Goal: Communication & Community: Answer question/provide support

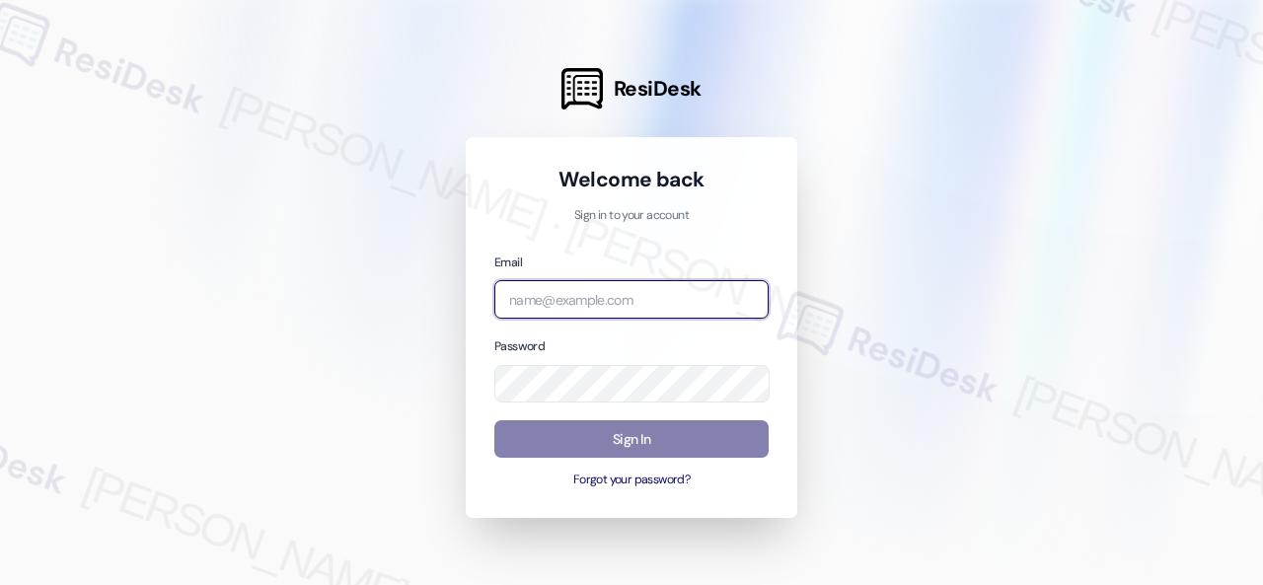
click at [606, 297] on input "email" at bounding box center [632, 299] width 274 height 38
paste input "automated-surveys-birchstone_residential-resen.fifteen@birchstone_[DOMAIN_NAME]"
type input "automated-surveys-birchstone_residential-resen.fifteen@birchstone_[DOMAIN_NAME]"
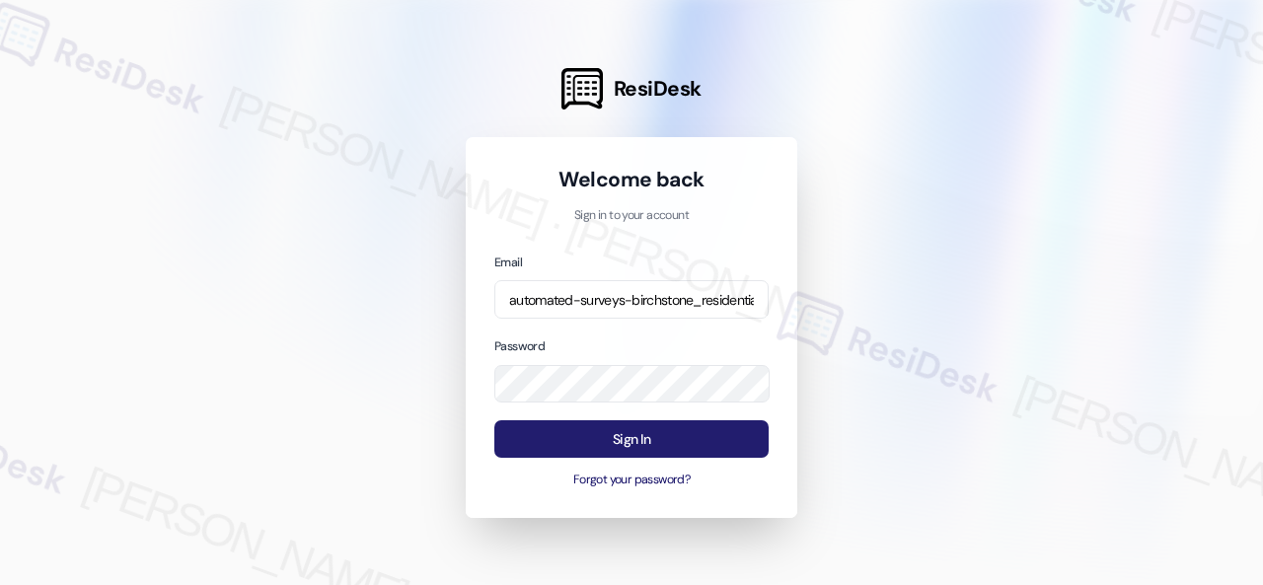
click at [665, 443] on button "Sign In" at bounding box center [632, 439] width 274 height 38
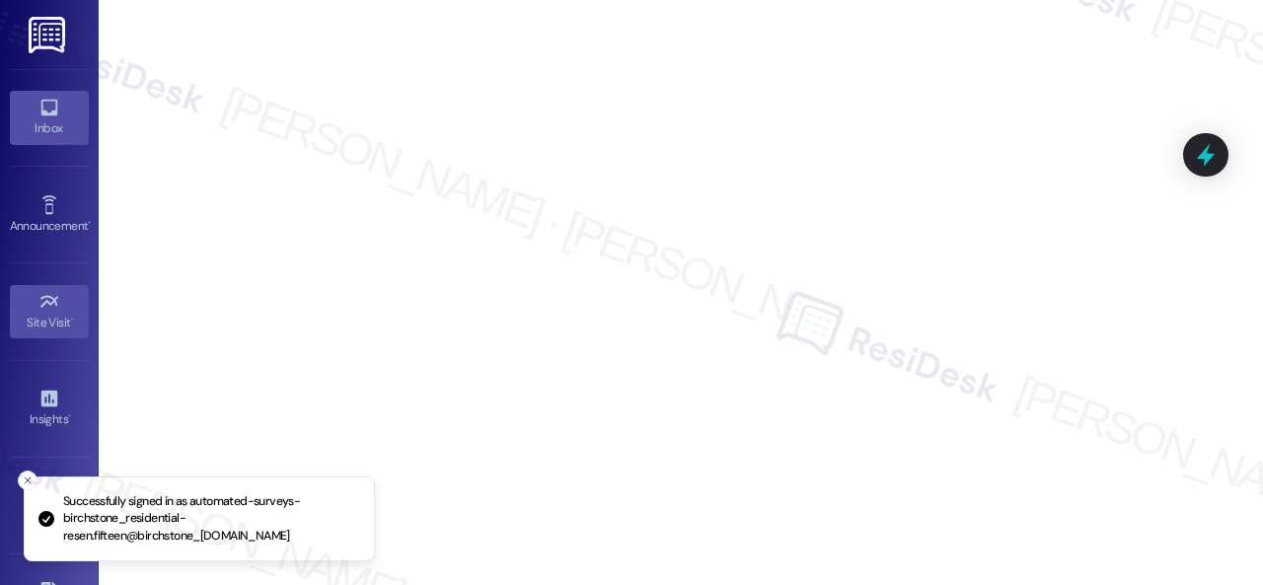
click at [51, 126] on div "Inbox" at bounding box center [49, 128] width 99 height 20
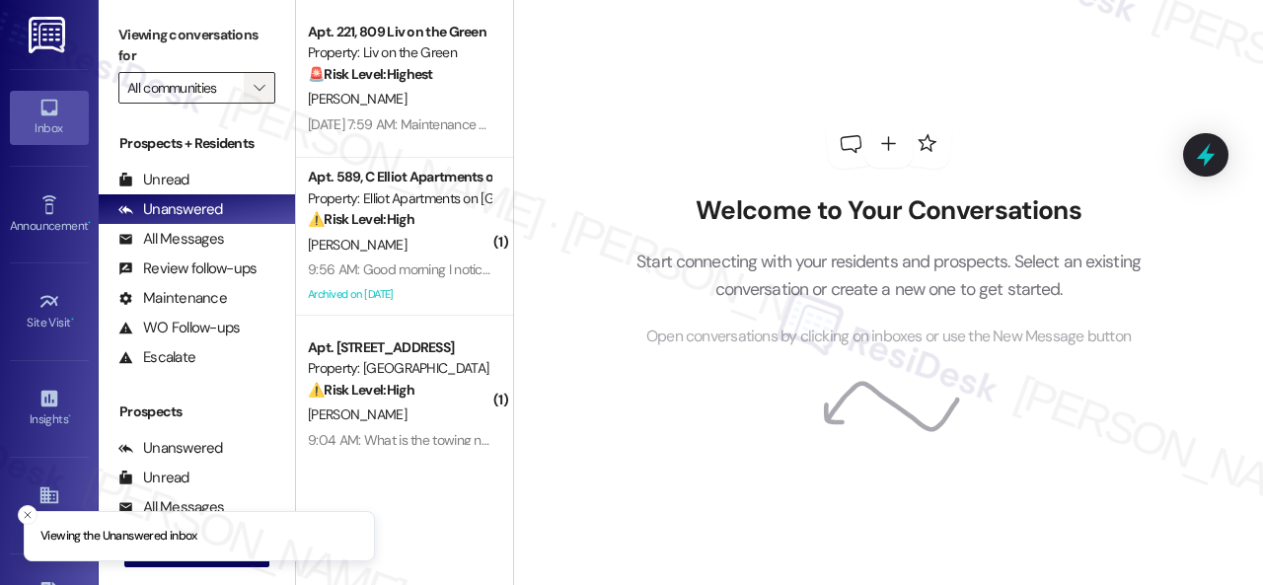
click at [254, 86] on icon "" at bounding box center [259, 88] width 11 height 16
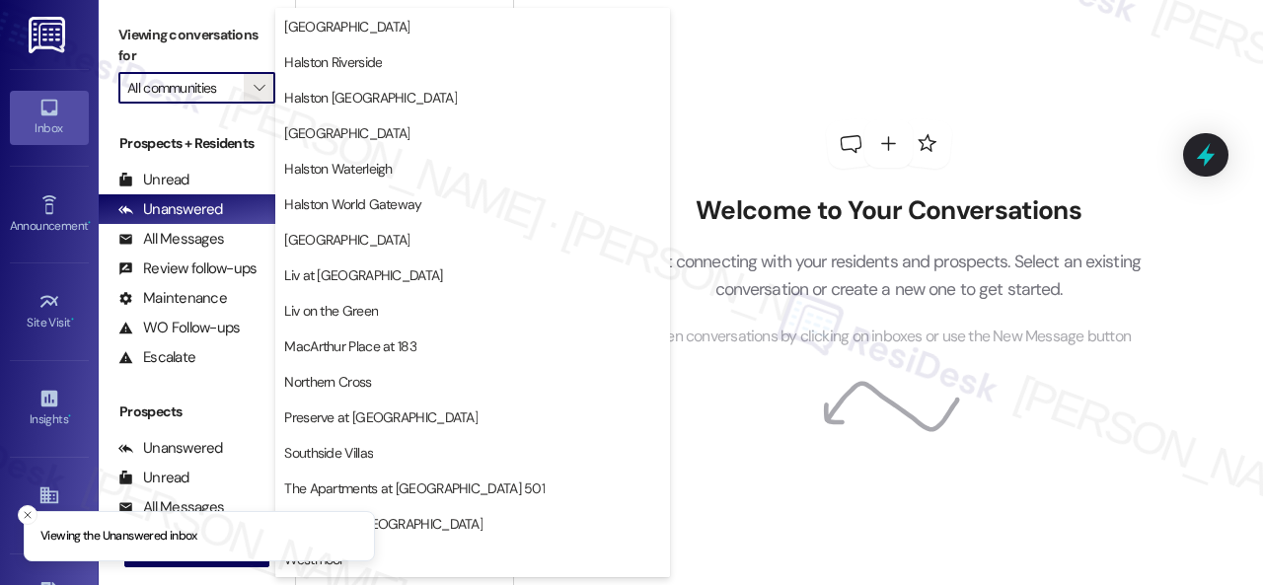
scroll to position [853, 0]
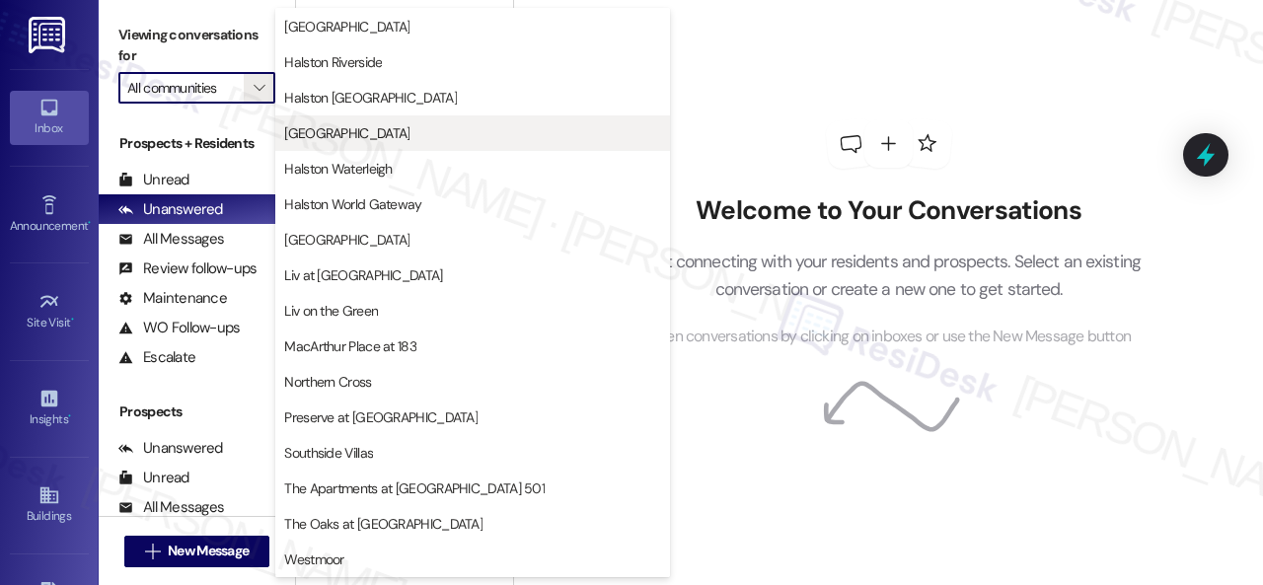
click at [357, 123] on span "[GEOGRAPHIC_DATA]" at bounding box center [346, 133] width 125 height 20
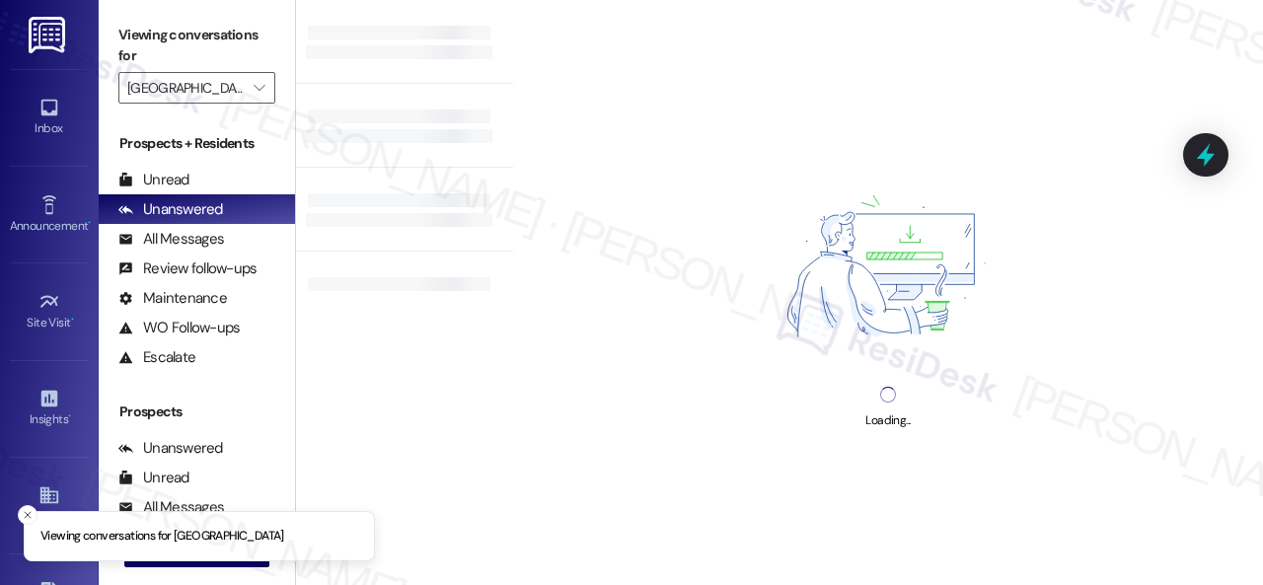
type input "[GEOGRAPHIC_DATA]"
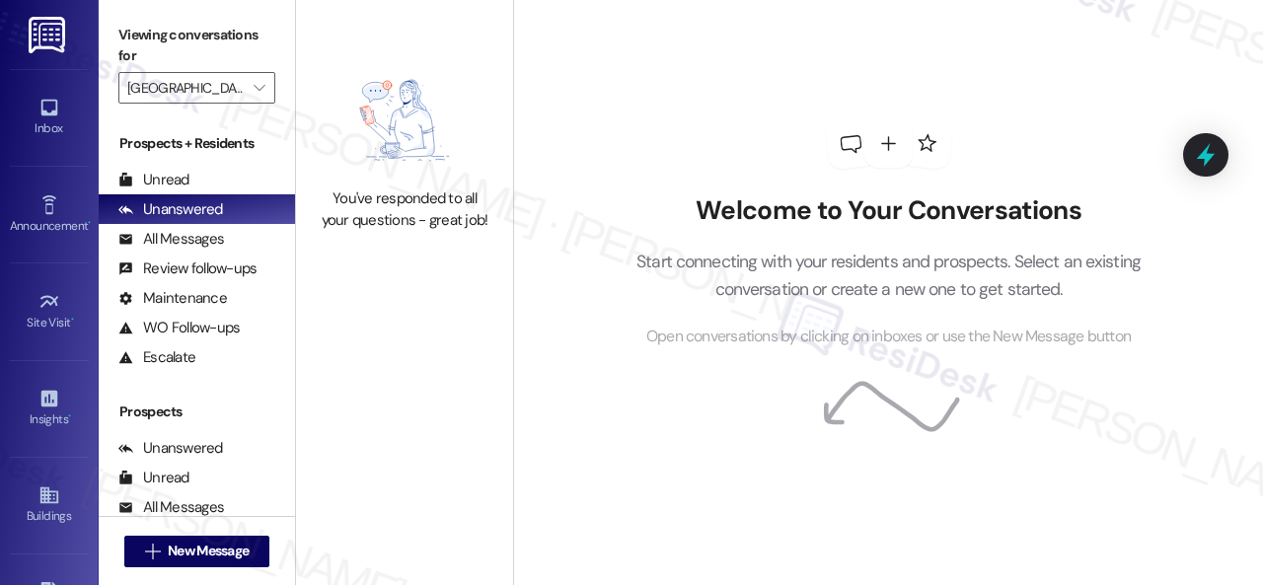
click at [144, 183] on div "Unread" at bounding box center [153, 180] width 71 height 21
